Goal: Task Accomplishment & Management: Use online tool/utility

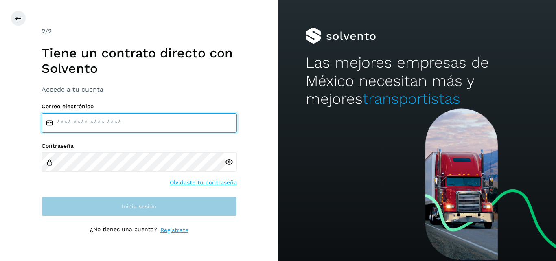
type input "**********"
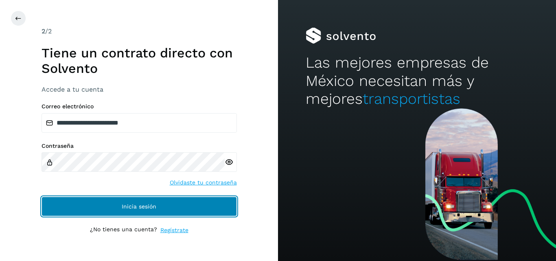
click at [145, 208] on span "Inicia sesión" at bounding box center [139, 207] width 35 height 6
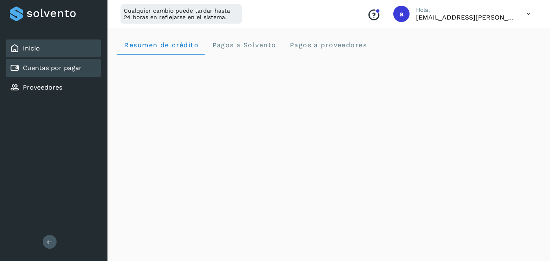
click at [54, 70] on link "Cuentas por pagar" at bounding box center [52, 68] width 59 height 8
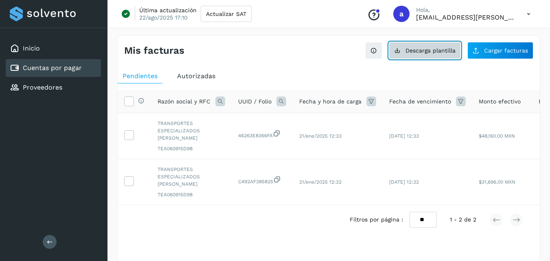
click at [413, 48] on span "Descarga plantilla" at bounding box center [431, 51] width 50 height 6
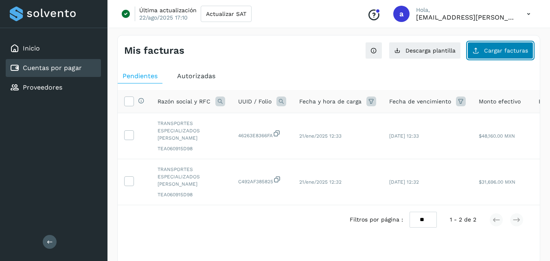
click at [503, 53] on span "Cargar facturas" at bounding box center [506, 51] width 44 height 6
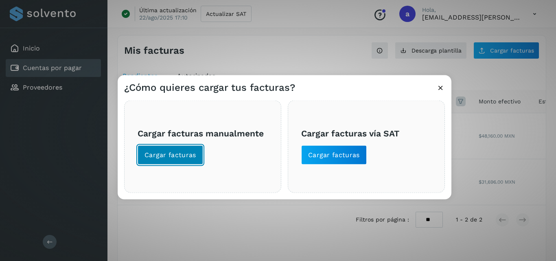
click at [158, 154] on span "Cargar facturas" at bounding box center [171, 154] width 52 height 9
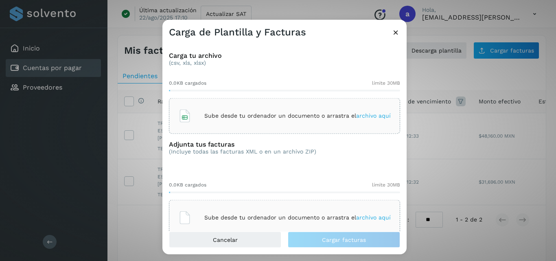
click at [359, 119] on div "Sube desde tu ordenador un documento o arrastra el archivo aquí" at bounding box center [284, 116] width 213 height 22
click at [369, 218] on span "archivo aquí" at bounding box center [373, 217] width 35 height 7
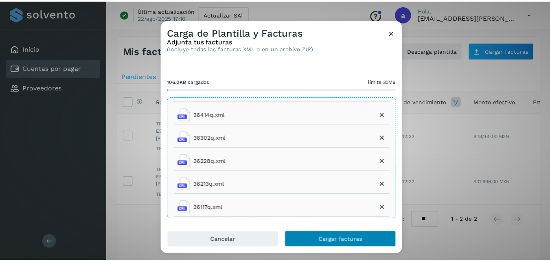
scroll to position [204, 0]
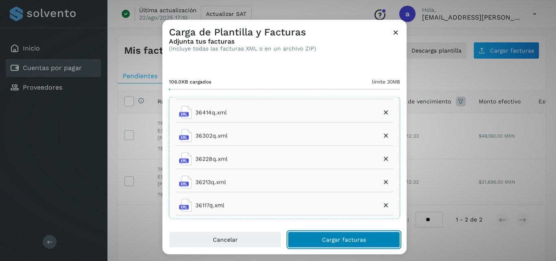
click at [332, 240] on span "Cargar facturas" at bounding box center [344, 240] width 44 height 6
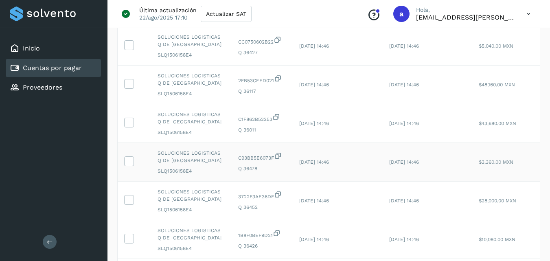
scroll to position [314, 0]
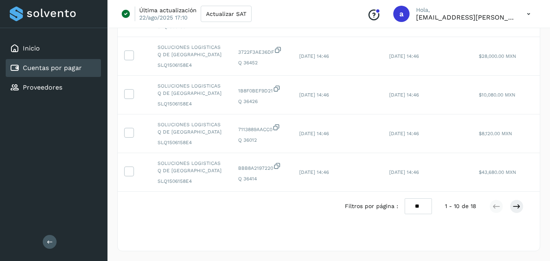
click at [423, 206] on select "** ** **" at bounding box center [418, 206] width 27 height 16
select select "**"
click at [405, 198] on select "** ** **" at bounding box center [418, 206] width 27 height 16
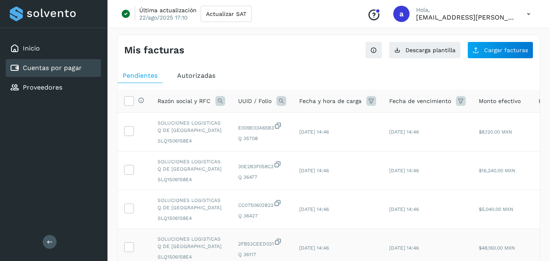
scroll to position [0, 0]
click at [303, 136] on td "[DATE] 14:46" at bounding box center [338, 132] width 90 height 39
drag, startPoint x: 314, startPoint y: 247, endPoint x: 333, endPoint y: 246, distance: 19.6
click at [329, 246] on span "[DATE] 14:46" at bounding box center [314, 249] width 30 height 6
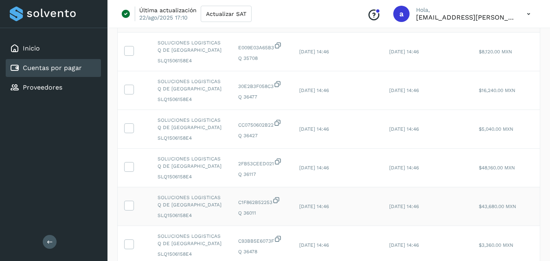
scroll to position [81, 0]
drag, startPoint x: 312, startPoint y: 247, endPoint x: 333, endPoint y: 246, distance: 21.2
click at [329, 246] on span "[DATE] 14:46" at bounding box center [314, 244] width 30 height 6
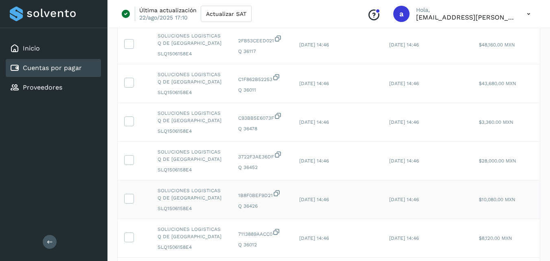
scroll to position [244, 0]
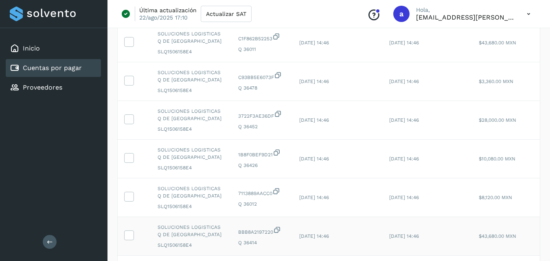
drag, startPoint x: 314, startPoint y: 235, endPoint x: 341, endPoint y: 235, distance: 26.9
click at [329, 235] on span "[DATE] 14:46" at bounding box center [314, 236] width 30 height 6
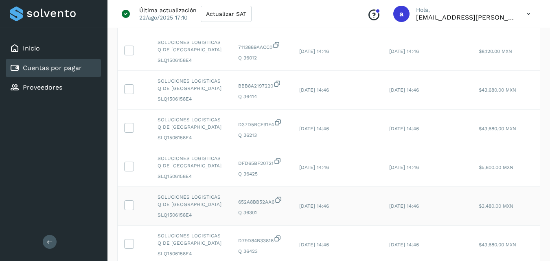
scroll to position [407, 0]
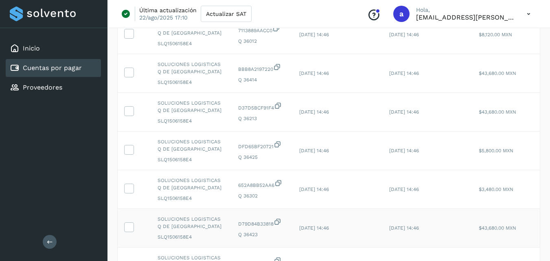
drag, startPoint x: 315, startPoint y: 228, endPoint x: 355, endPoint y: 229, distance: 39.5
click at [355, 229] on td "[DATE] 14:46" at bounding box center [338, 228] width 90 height 39
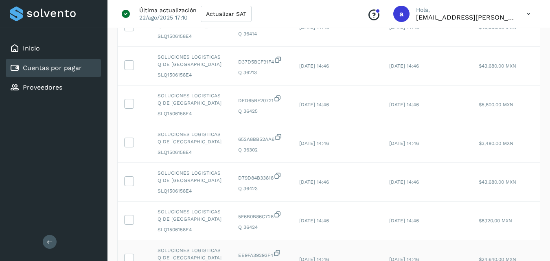
scroll to position [529, 0]
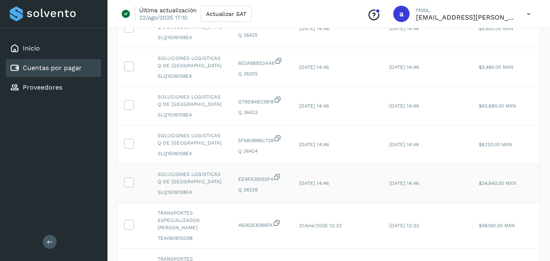
drag, startPoint x: 303, startPoint y: 189, endPoint x: 354, endPoint y: 189, distance: 51.3
click at [354, 189] on td "[DATE] 14:46" at bounding box center [338, 183] width 90 height 39
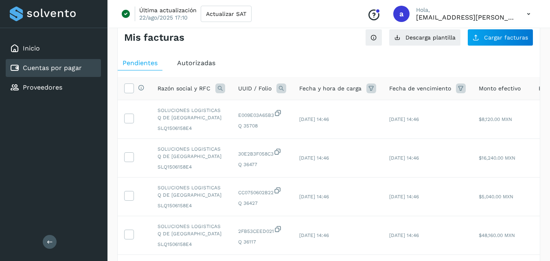
scroll to position [0, 0]
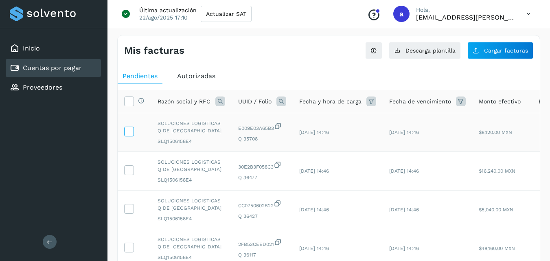
click at [131, 132] on icon at bounding box center [129, 131] width 9 height 9
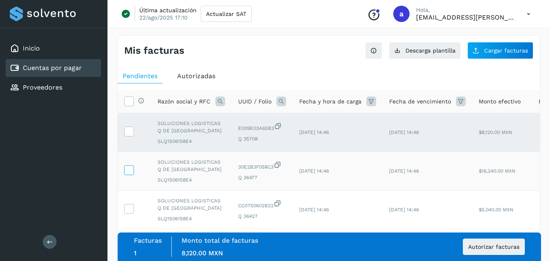
click at [124, 173] on label at bounding box center [129, 170] width 10 height 10
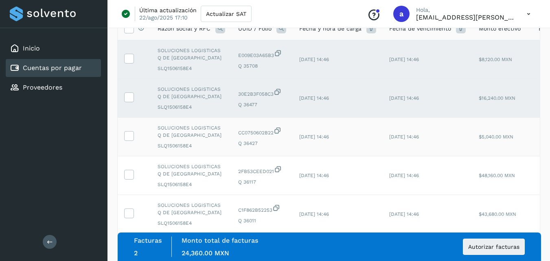
scroll to position [81, 0]
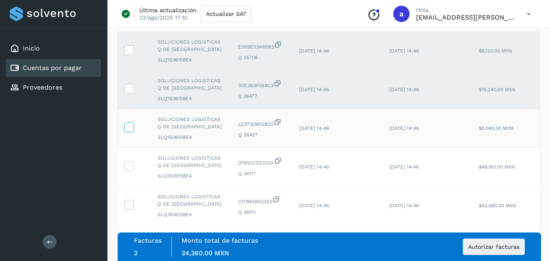
click at [129, 130] on icon at bounding box center [129, 127] width 9 height 9
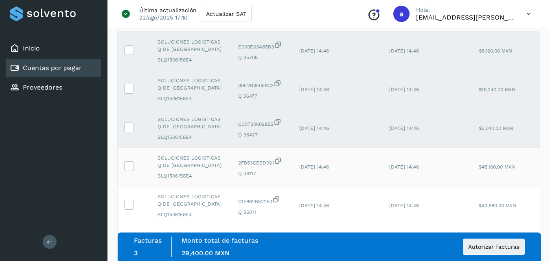
click at [131, 171] on td at bounding box center [134, 167] width 33 height 39
click at [127, 165] on icon at bounding box center [129, 165] width 9 height 9
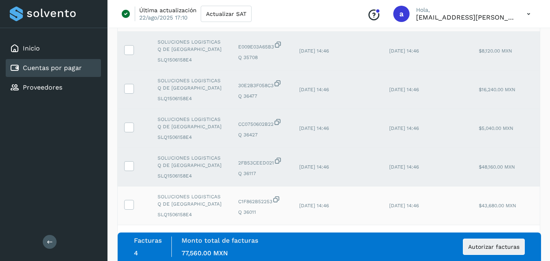
drag, startPoint x: 128, startPoint y: 213, endPoint x: 134, endPoint y: 207, distance: 8.4
click at [128, 212] on td at bounding box center [134, 206] width 33 height 39
click at [127, 206] on icon at bounding box center [129, 204] width 9 height 9
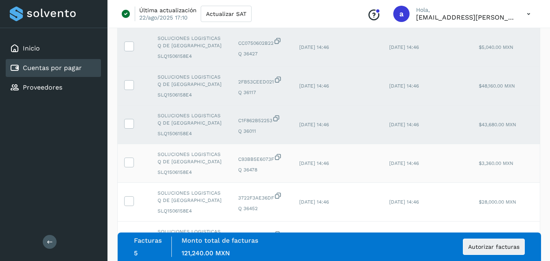
scroll to position [163, 0]
click at [127, 162] on icon at bounding box center [129, 161] width 9 height 9
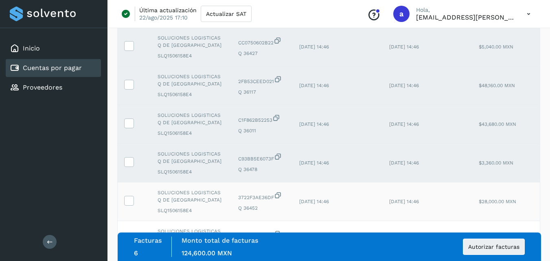
drag, startPoint x: 128, startPoint y: 203, endPoint x: 141, endPoint y: 198, distance: 14.2
click at [128, 202] on icon at bounding box center [129, 200] width 9 height 9
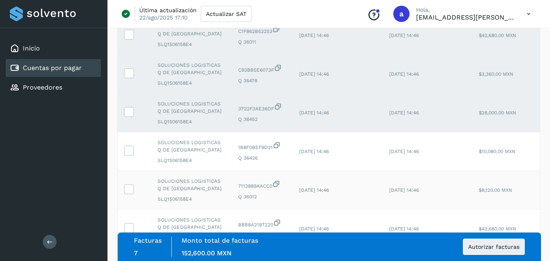
scroll to position [285, 0]
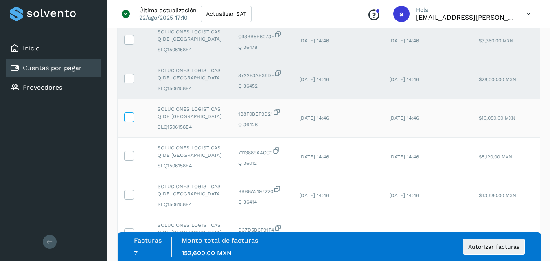
click at [129, 117] on icon at bounding box center [129, 116] width 9 height 9
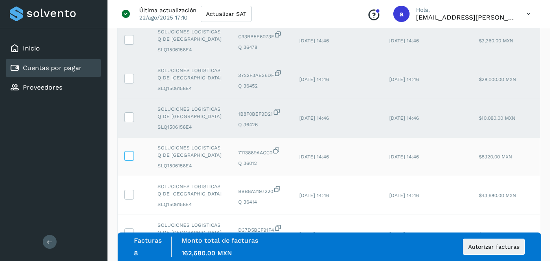
click at [128, 156] on icon at bounding box center [129, 155] width 9 height 9
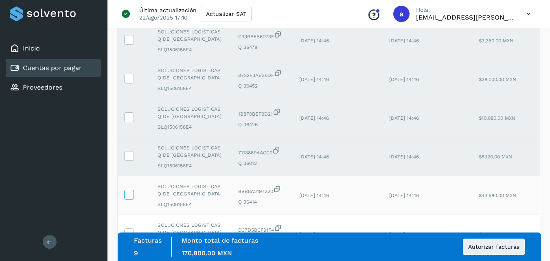
click at [128, 194] on icon at bounding box center [129, 194] width 9 height 9
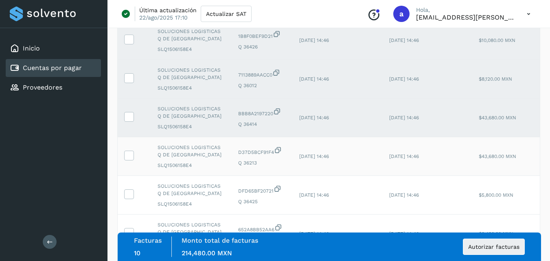
scroll to position [367, 0]
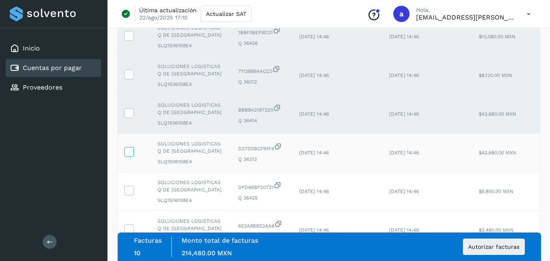
click at [128, 154] on icon at bounding box center [129, 151] width 9 height 9
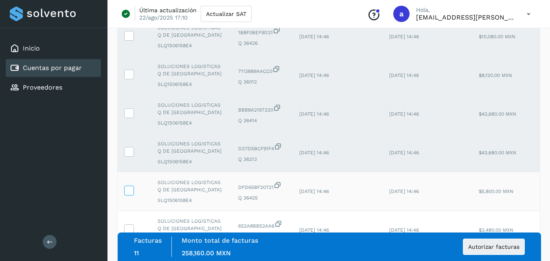
click at [129, 191] on icon at bounding box center [129, 190] width 9 height 9
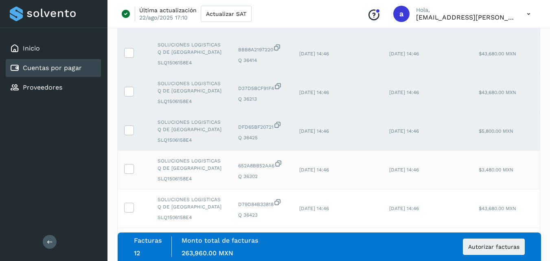
scroll to position [448, 0]
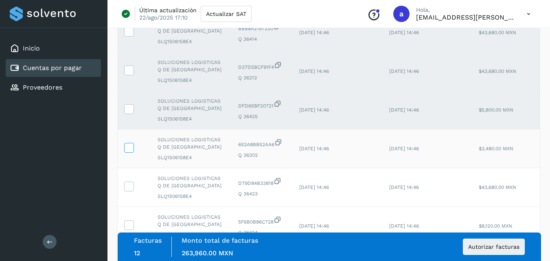
click at [129, 149] on icon at bounding box center [129, 147] width 9 height 9
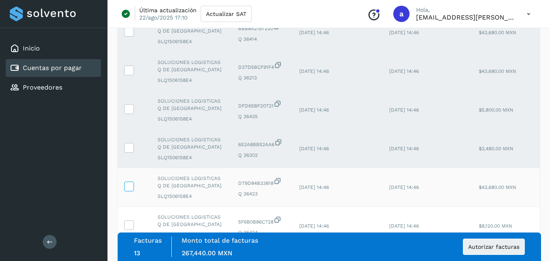
click at [128, 188] on icon at bounding box center [129, 186] width 9 height 9
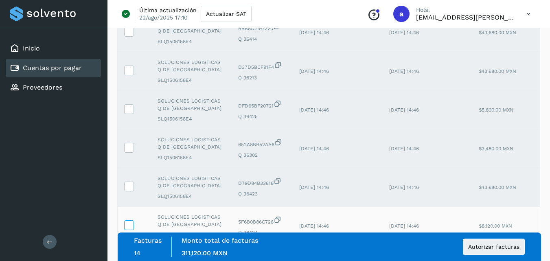
click at [126, 224] on icon at bounding box center [129, 224] width 9 height 9
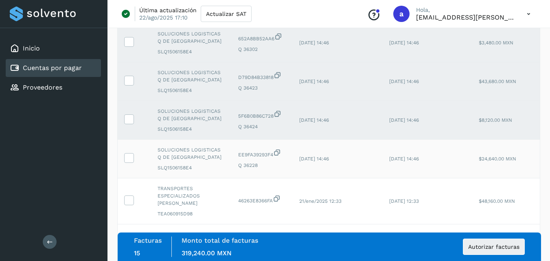
scroll to position [570, 0]
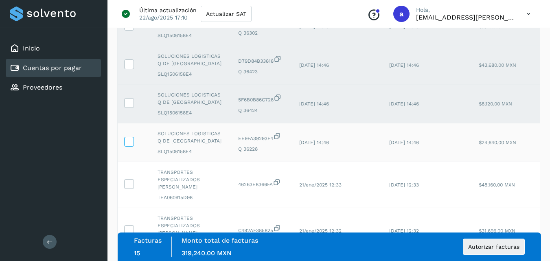
click at [130, 142] on icon at bounding box center [129, 141] width 9 height 9
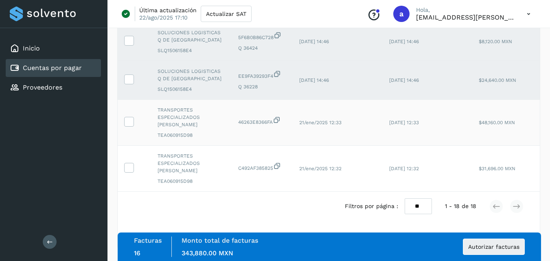
scroll to position [639, 0]
click at [488, 250] on button "Autorizar facturas" at bounding box center [494, 247] width 62 height 16
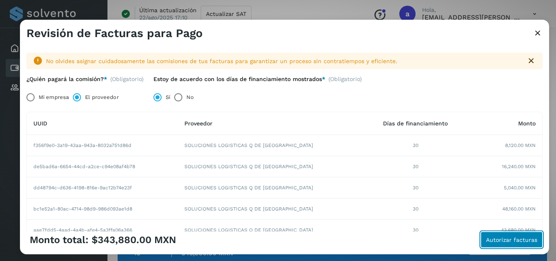
click at [502, 245] on button "Autorizar facturas" at bounding box center [512, 240] width 62 height 16
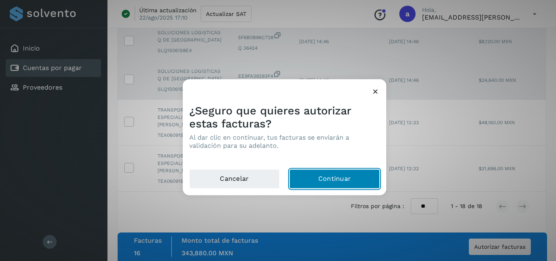
click at [329, 178] on button "Continuar" at bounding box center [335, 179] width 90 height 20
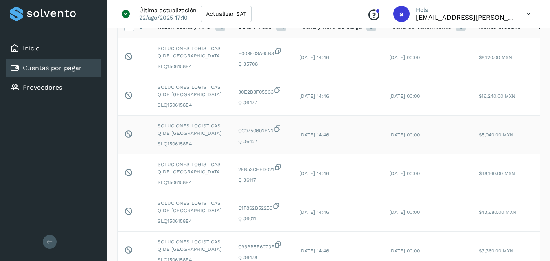
scroll to position [81, 0]
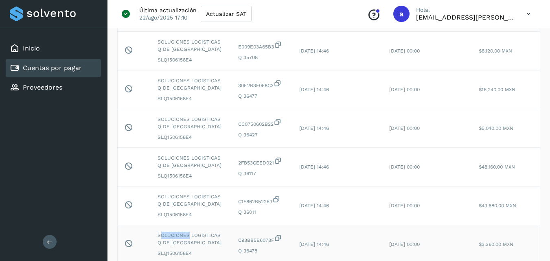
drag, startPoint x: 160, startPoint y: 235, endPoint x: 189, endPoint y: 239, distance: 29.7
click at [189, 239] on span "SOLUCIONES LOGISTICAS Q DE [GEOGRAPHIC_DATA]" at bounding box center [192, 239] width 68 height 15
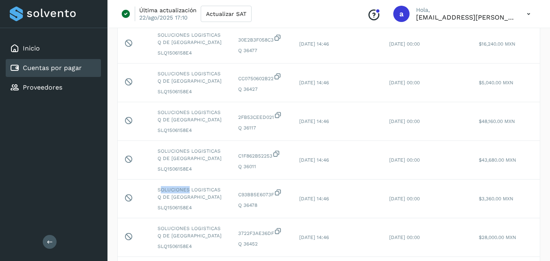
scroll to position [204, 0]
drag, startPoint x: 160, startPoint y: 229, endPoint x: 193, endPoint y: 230, distance: 33.0
click at [193, 230] on span "SOLUCIONES LOGISTICAS Q DE [GEOGRAPHIC_DATA]" at bounding box center [192, 233] width 68 height 15
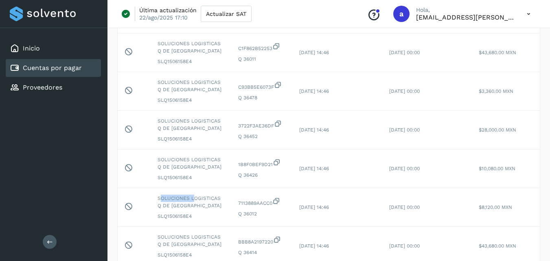
scroll to position [326, 0]
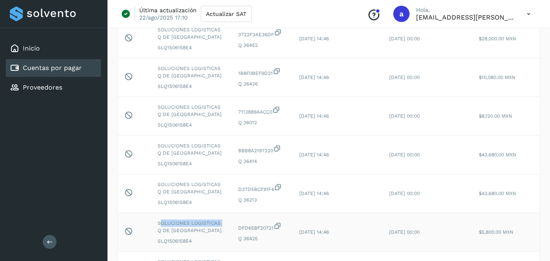
drag, startPoint x: 162, startPoint y: 222, endPoint x: 223, endPoint y: 224, distance: 61.1
click at [223, 224] on span "SOLUCIONES LOGISTICAS Q DE [GEOGRAPHIC_DATA]" at bounding box center [192, 226] width 68 height 15
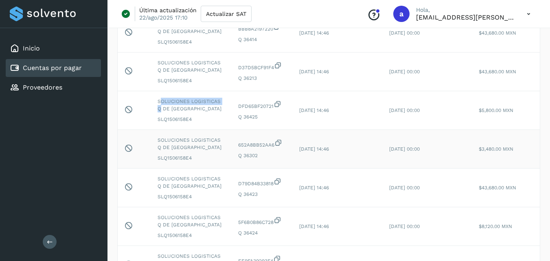
scroll to position [448, 0]
drag, startPoint x: 163, startPoint y: 251, endPoint x: 183, endPoint y: 253, distance: 20.4
click at [183, 252] on td "SOLUCIONES LOGISTICAS Q DE MEXICO SLQ1506158E4" at bounding box center [191, 265] width 81 height 39
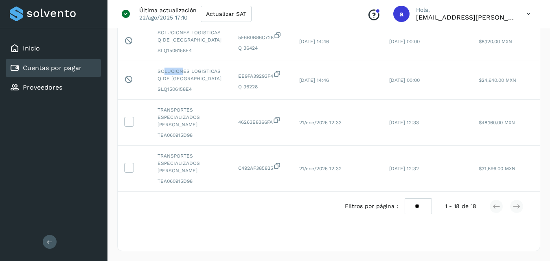
scroll to position [639, 0]
click at [219, 231] on div "Selecciona una fecha" at bounding box center [329, 227] width 422 height 13
click at [36, 52] on link "Inicio" at bounding box center [31, 48] width 17 height 8
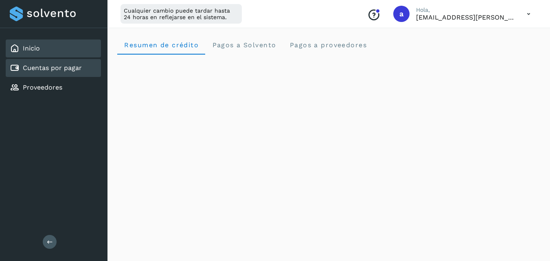
click at [41, 68] on link "Cuentas por pagar" at bounding box center [52, 68] width 59 height 8
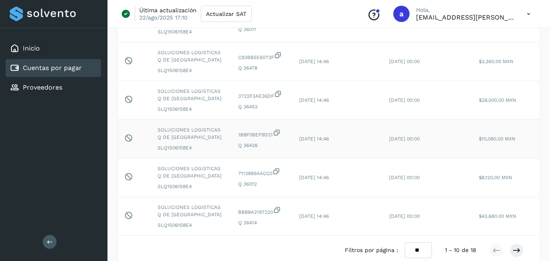
scroll to position [285, 0]
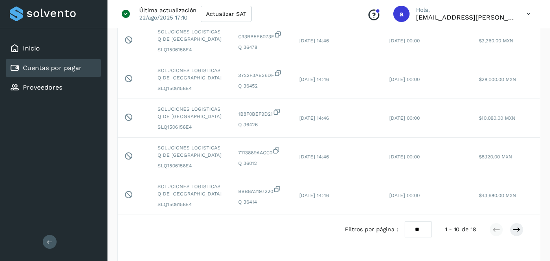
click at [421, 235] on select "** ** **" at bounding box center [418, 230] width 27 height 16
select select "**"
click at [405, 222] on select "** ** **" at bounding box center [418, 230] width 27 height 16
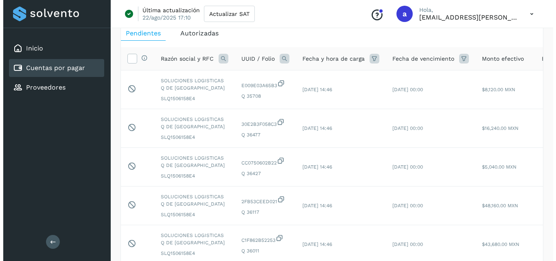
scroll to position [0, 0]
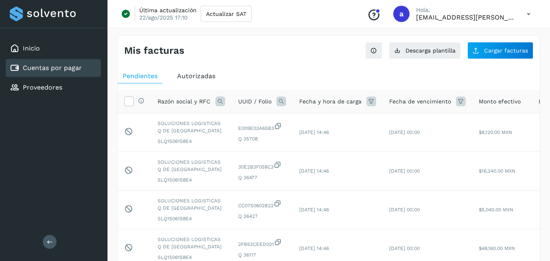
click at [530, 11] on icon at bounding box center [528, 14] width 17 height 17
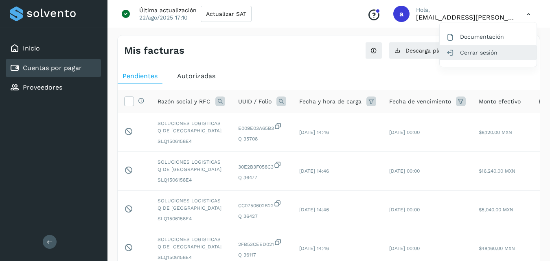
click at [470, 51] on div "Cerrar sesión" at bounding box center [488, 52] width 97 height 15
